Goal: Transaction & Acquisition: Purchase product/service

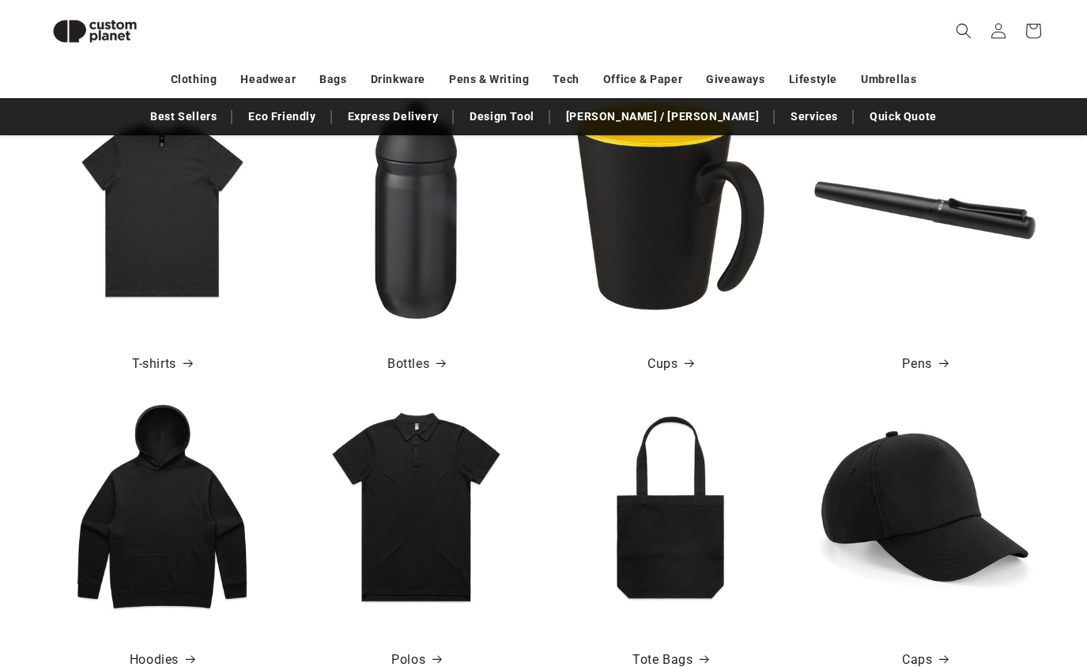
scroll to position [550, 0]
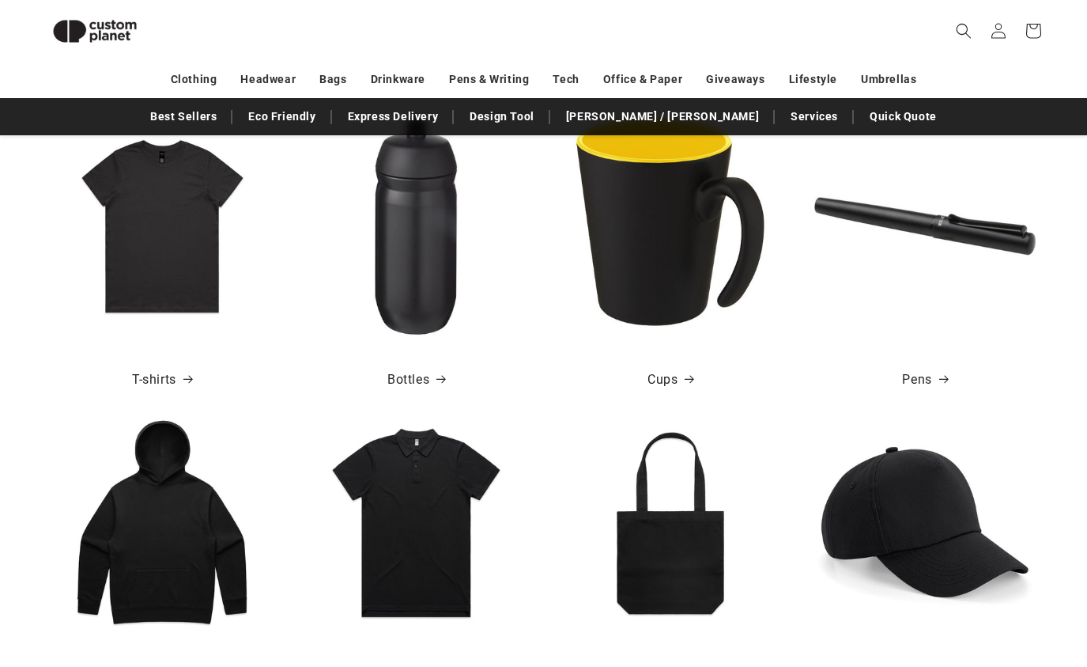
click at [443, 244] on img at bounding box center [416, 225] width 221 height 221
click at [422, 376] on link "Bottles" at bounding box center [416, 380] width 58 height 23
click at [153, 229] on img at bounding box center [161, 225] width 221 height 221
click at [162, 379] on link "T-shirts" at bounding box center [162, 380] width 60 height 23
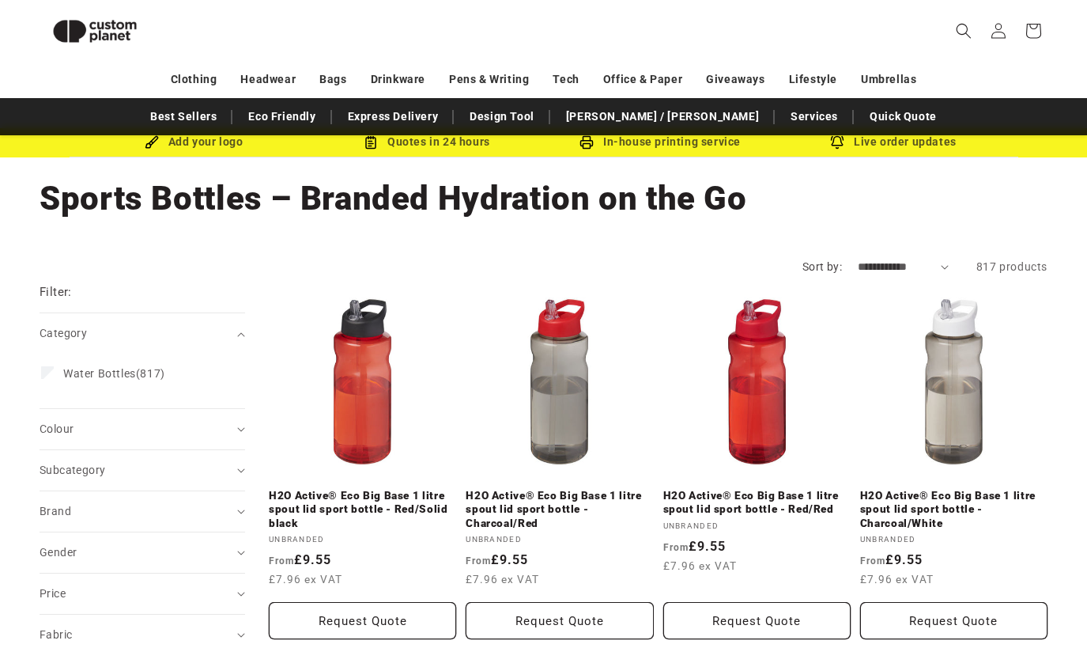
scroll to position [2, 0]
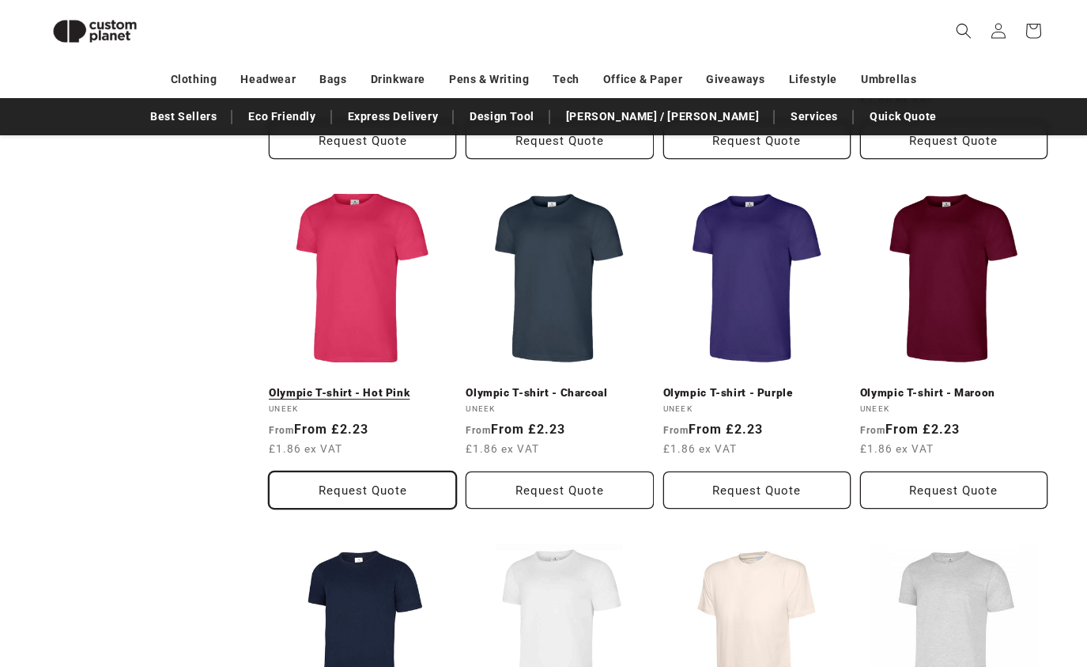
scroll to position [866, 0]
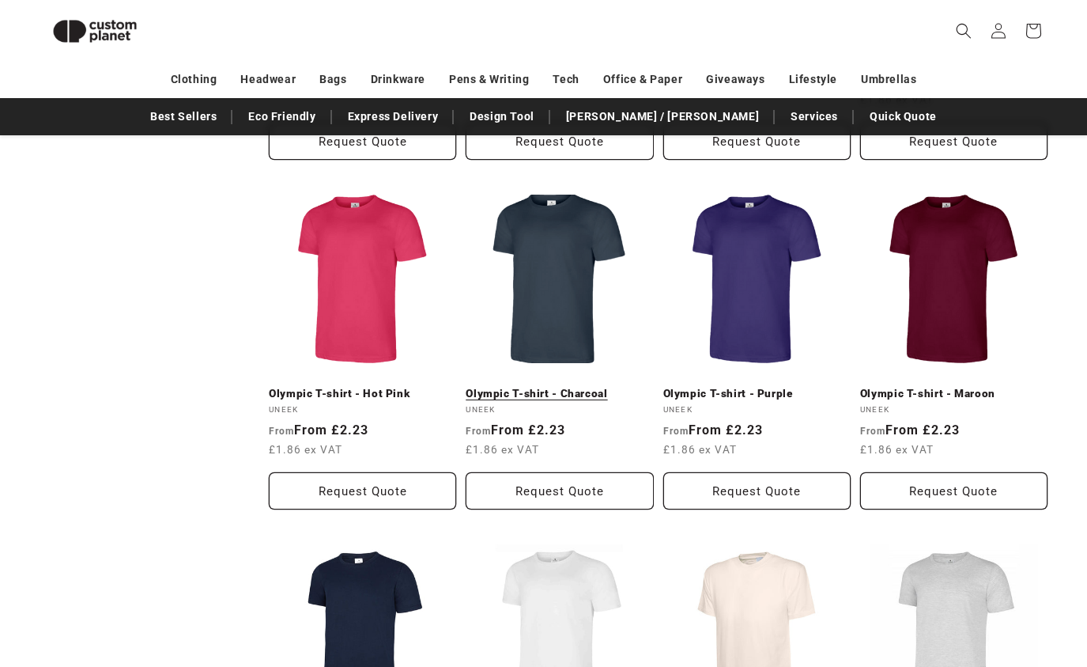
click at [546, 387] on link "Olympic T-shirt - Charcoal" at bounding box center [559, 394] width 187 height 14
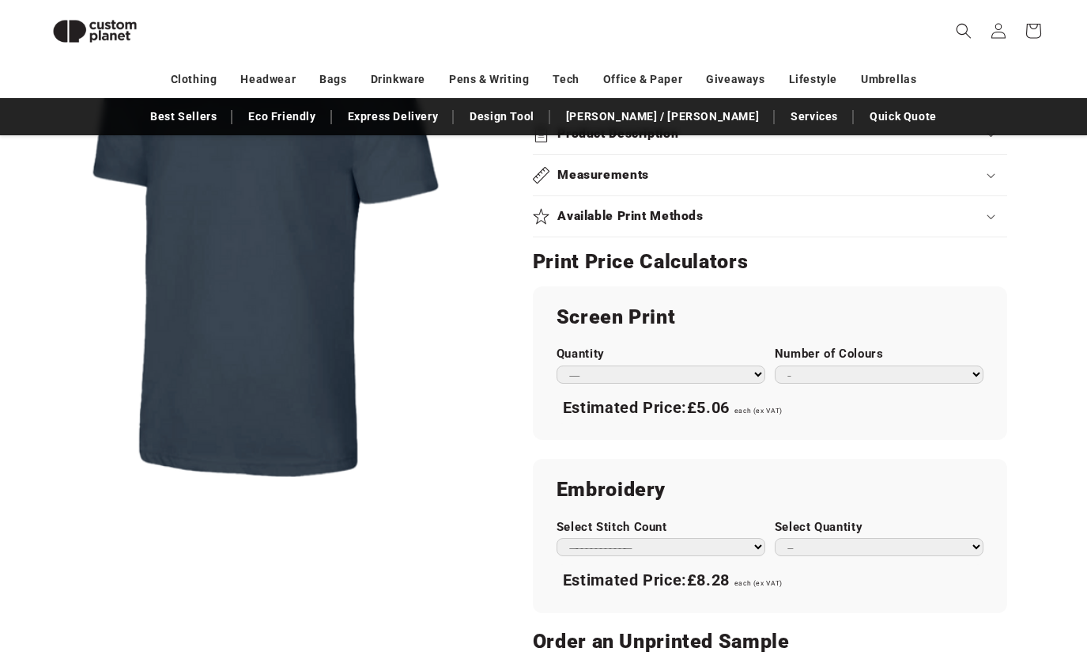
scroll to position [716, 0]
select select "***"
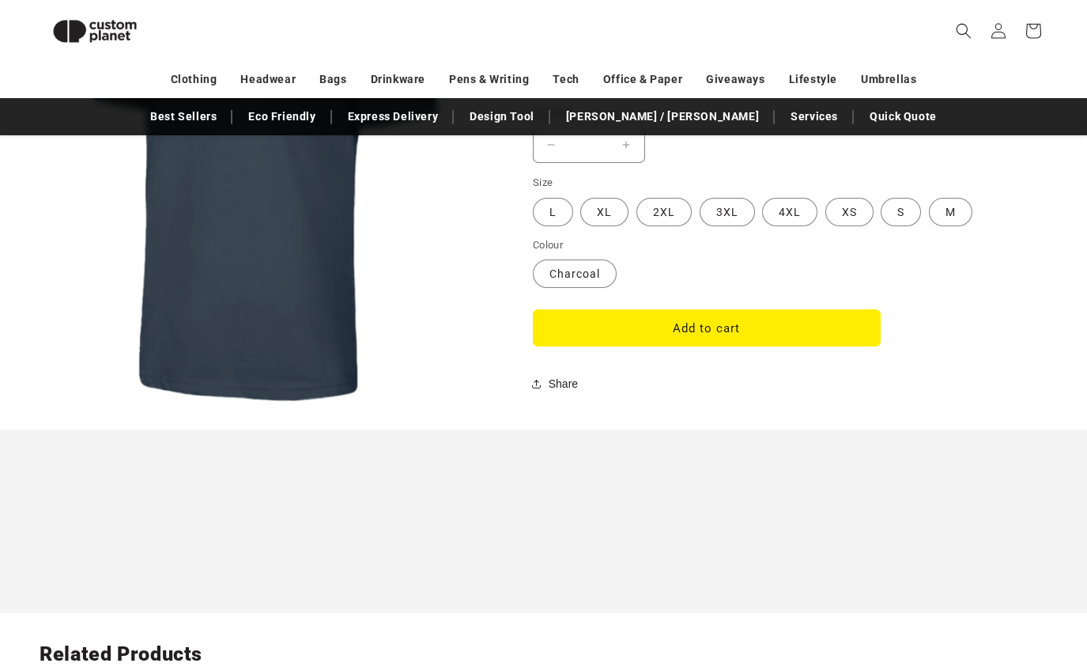
scroll to position [1313, 0]
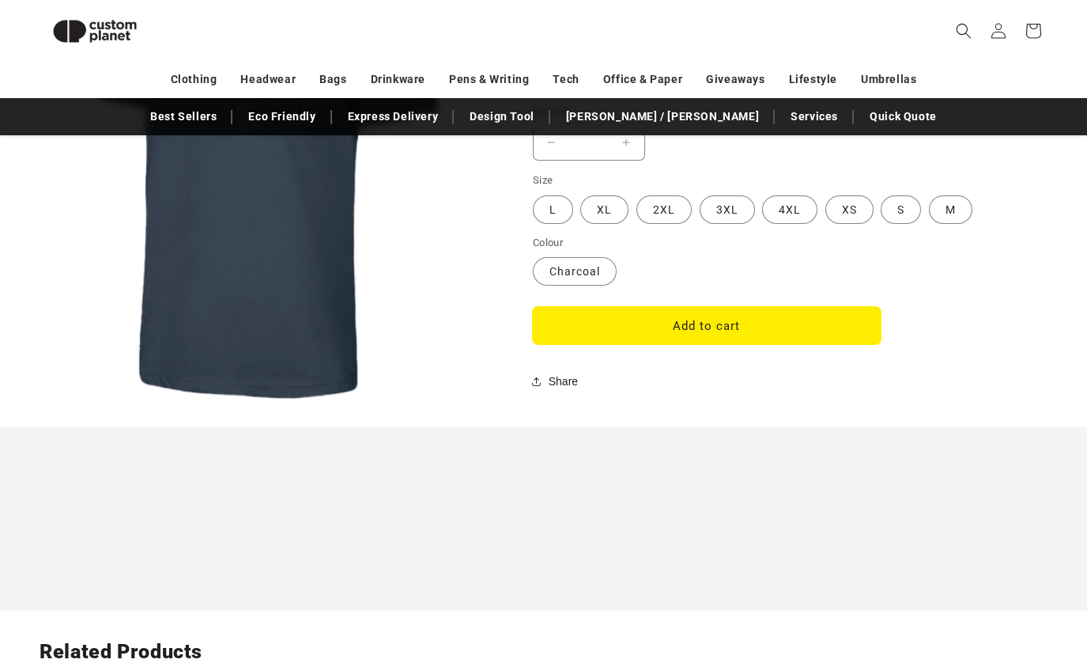
click at [692, 312] on button "Add to cart" at bounding box center [707, 325] width 348 height 37
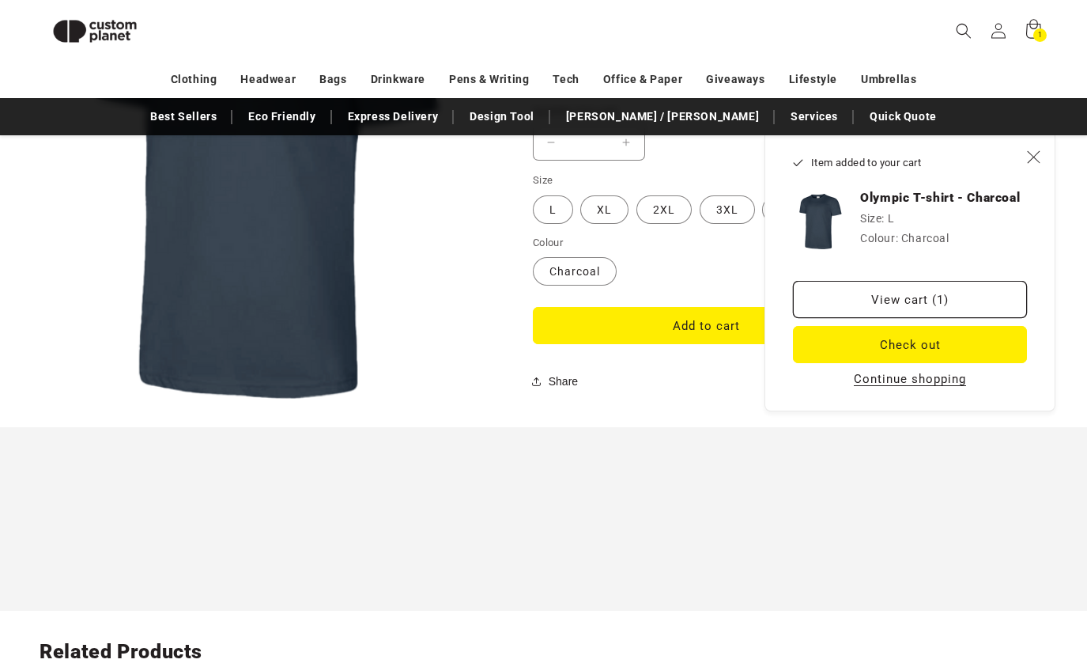
click at [909, 385] on button "Continue shopping" at bounding box center [910, 379] width 122 height 16
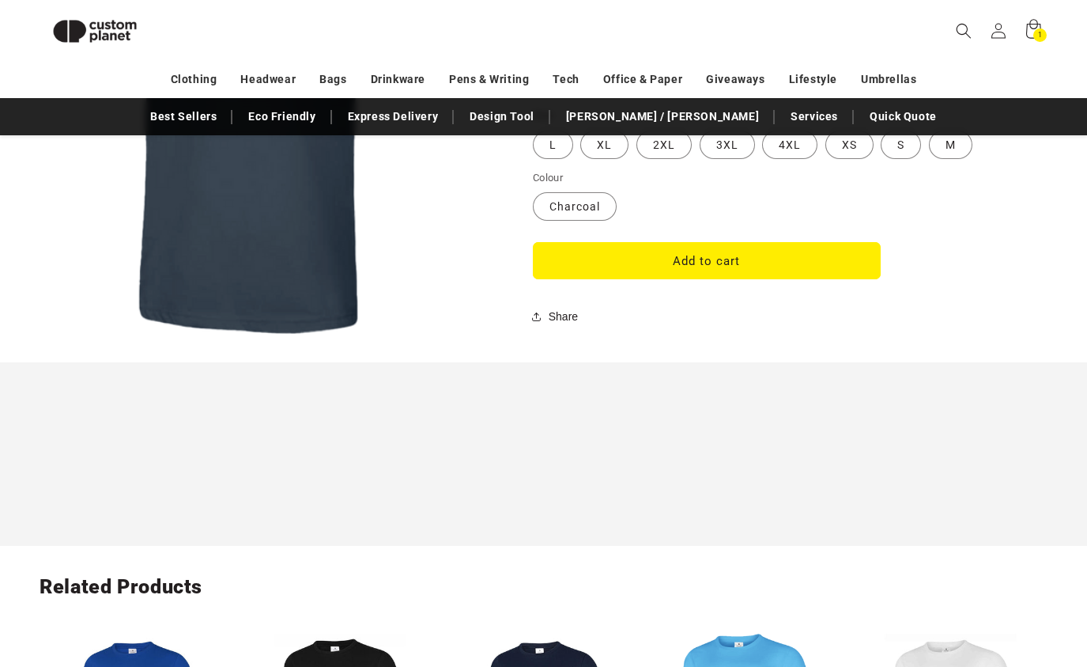
scroll to position [800, 0]
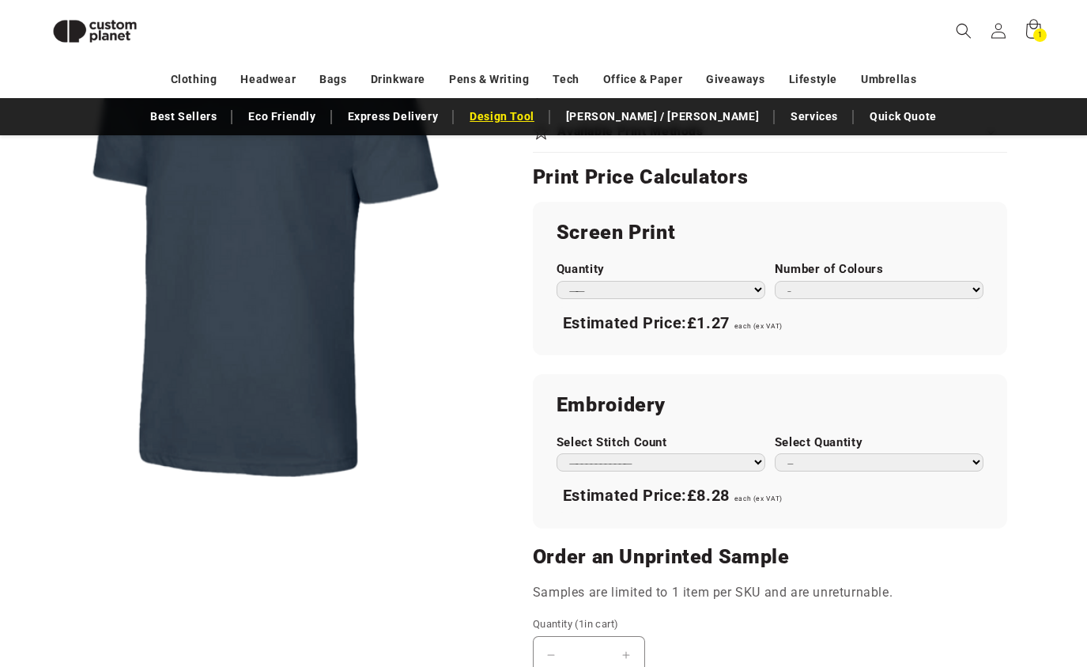
click at [542, 119] on link "Design Tool" at bounding box center [502, 117] width 81 height 28
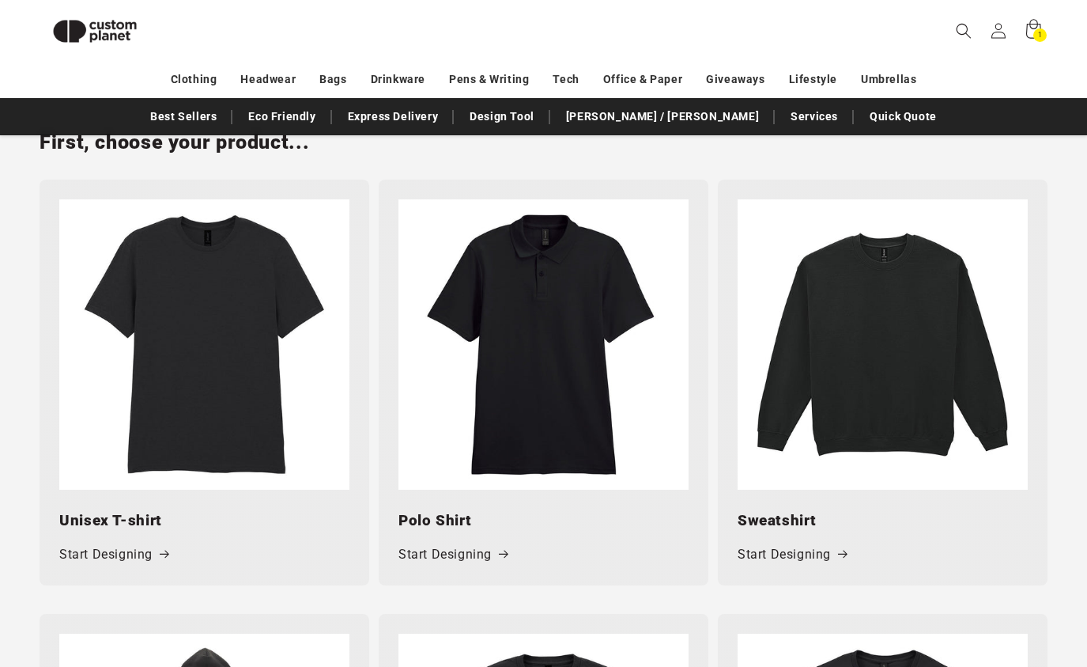
scroll to position [689, 0]
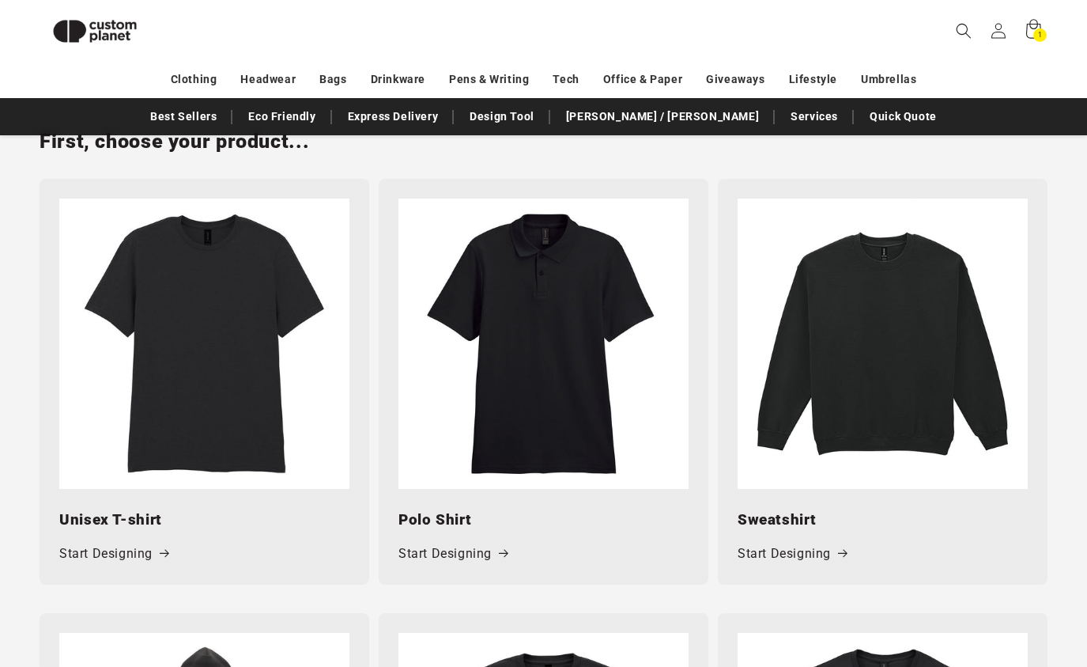
click at [227, 423] on img at bounding box center [204, 343] width 290 height 290
click at [120, 548] on link "Start Designing" at bounding box center [113, 553] width 109 height 23
